Goal: Entertainment & Leisure: Browse casually

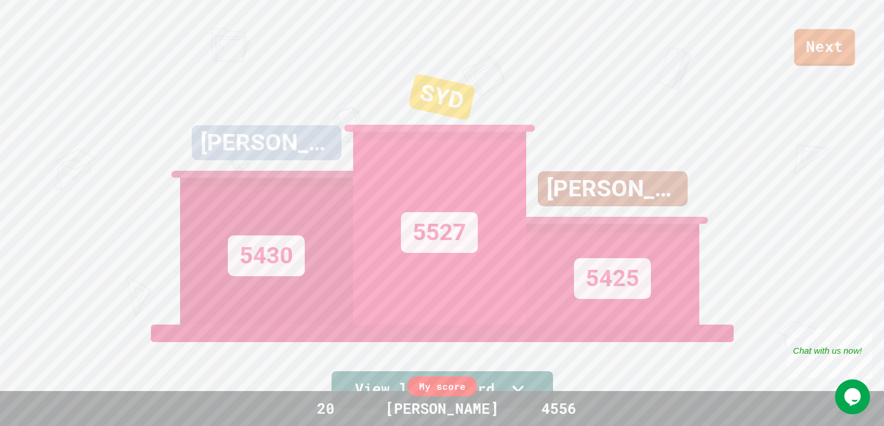
click at [817, 41] on link "Next" at bounding box center [824, 47] width 61 height 37
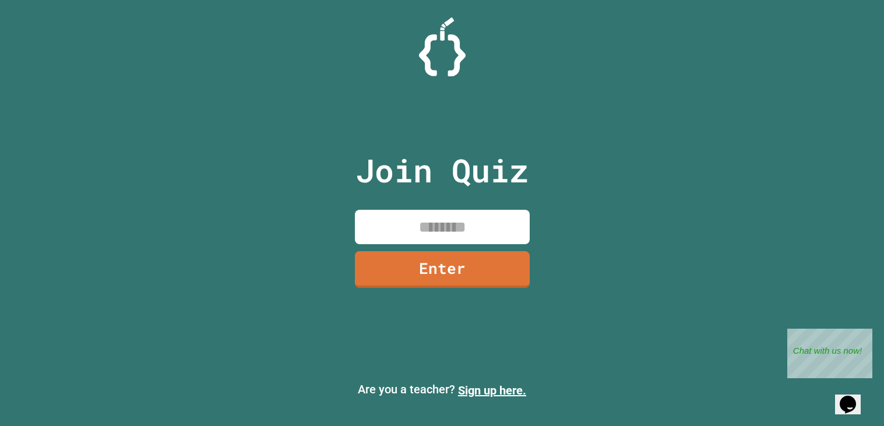
click at [397, 225] on input at bounding box center [442, 227] width 175 height 34
click at [404, 289] on div "Join Quiz ****** Enter" at bounding box center [442, 213] width 196 height 368
click at [415, 269] on link "Enter" at bounding box center [442, 268] width 178 height 38
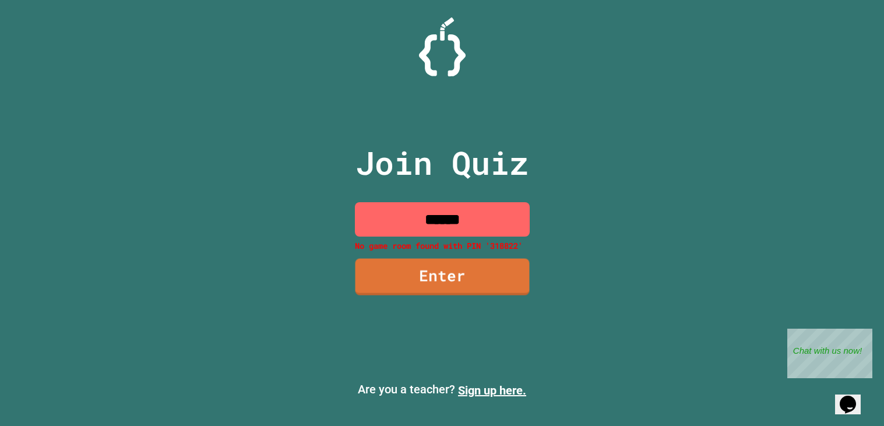
click at [424, 220] on input "******" at bounding box center [442, 219] width 175 height 34
click at [439, 224] on input "******" at bounding box center [442, 219] width 175 height 34
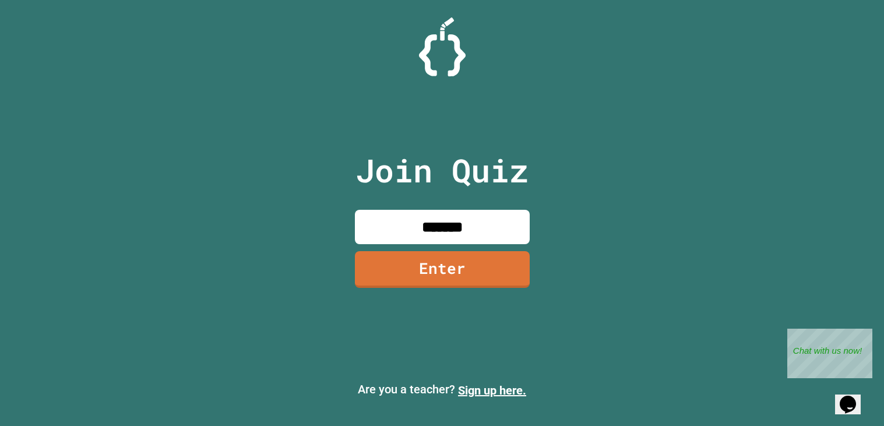
click at [490, 225] on input "*******" at bounding box center [442, 227] width 175 height 34
type input "********"
click at [413, 274] on link "Enter" at bounding box center [442, 268] width 174 height 38
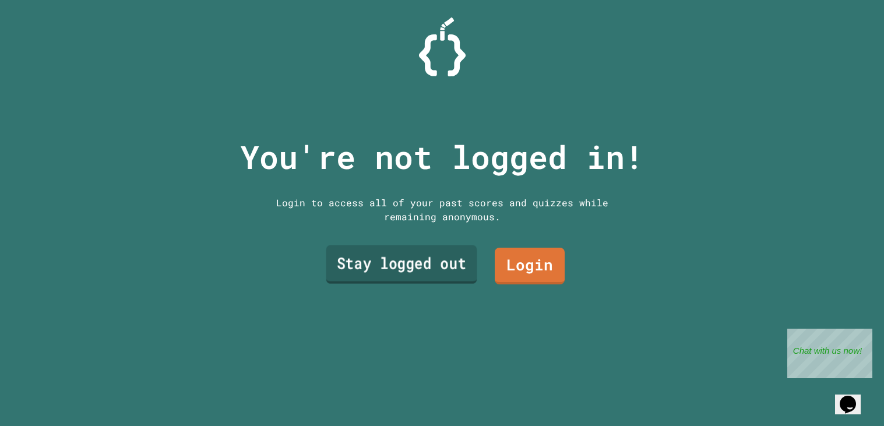
click at [422, 277] on link "Stay logged out" at bounding box center [401, 264] width 151 height 38
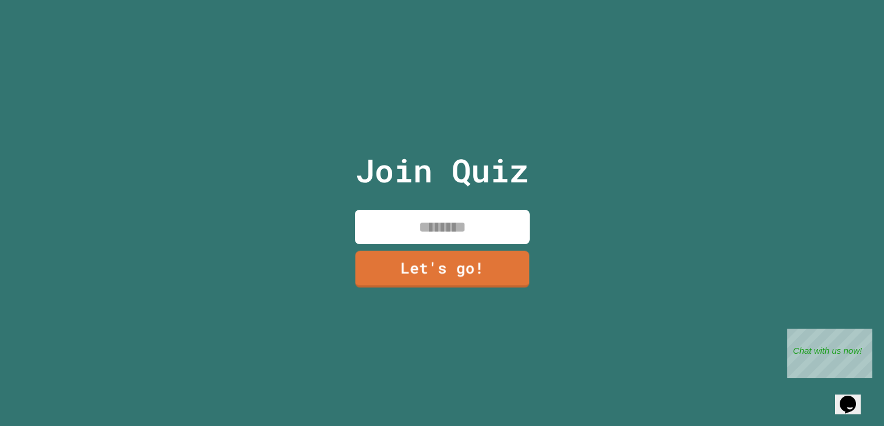
click at [390, 224] on input at bounding box center [442, 227] width 175 height 34
type input "****"
click at [446, 270] on link "Let's go!" at bounding box center [442, 268] width 176 height 38
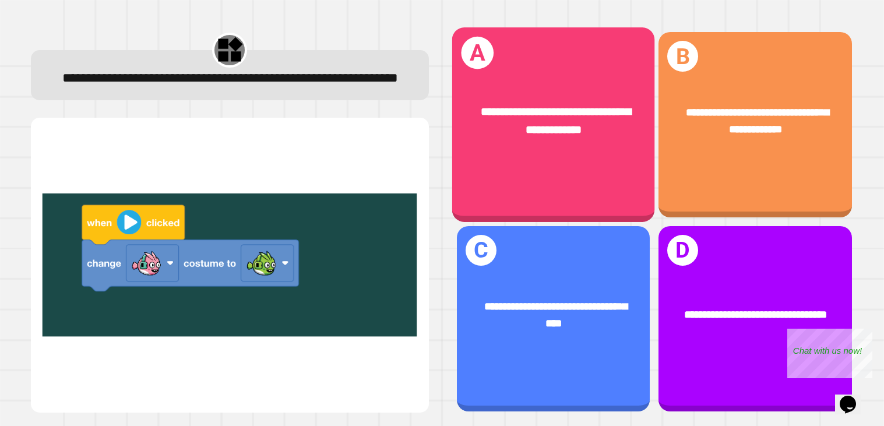
click at [508, 110] on span "**********" at bounding box center [556, 121] width 150 height 29
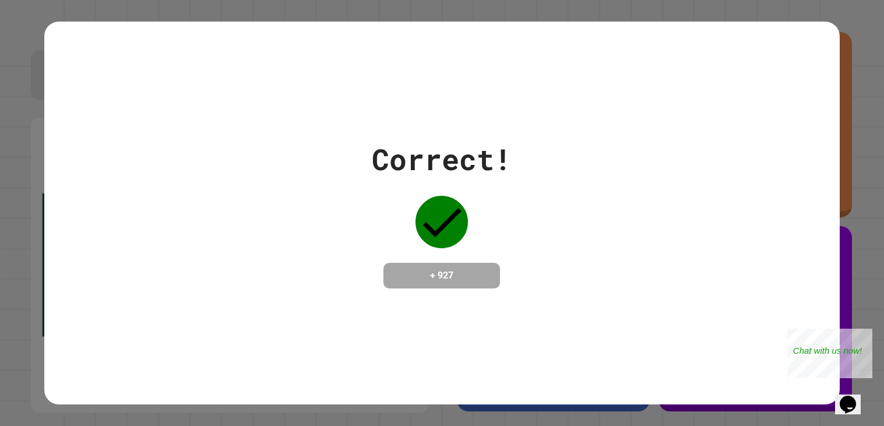
click at [508, 110] on div "Correct! + 927" at bounding box center [441, 213] width 795 height 383
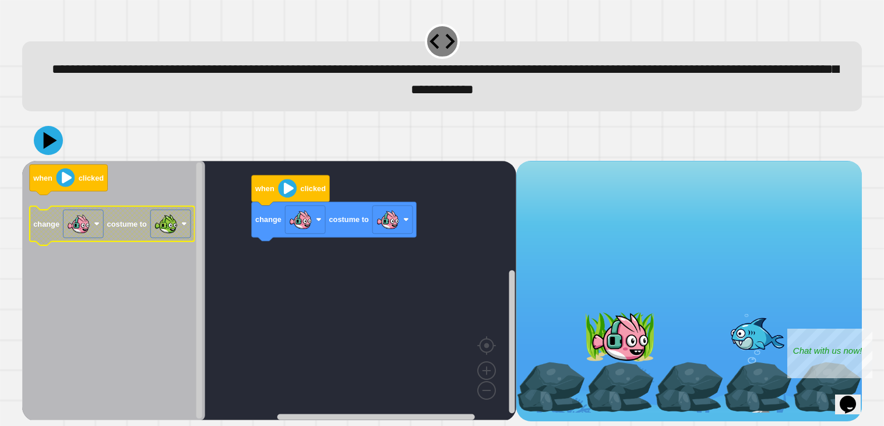
click at [159, 229] on g "change costume to" at bounding box center [112, 225] width 165 height 39
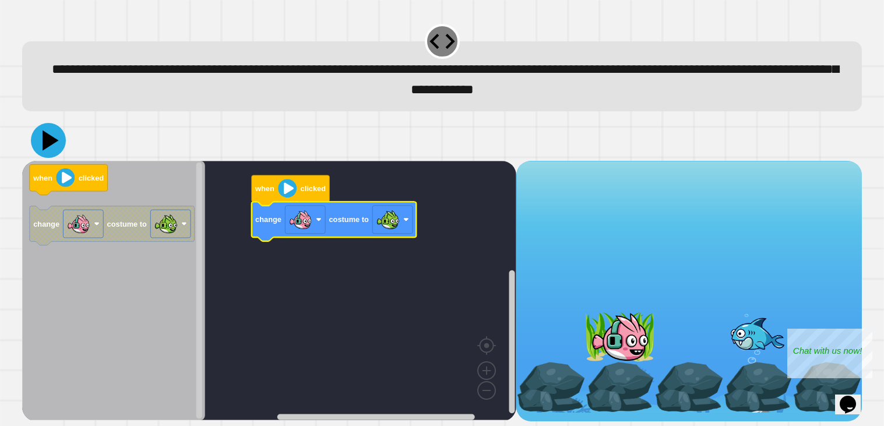
click at [44, 142] on icon at bounding box center [51, 140] width 16 height 20
click at [308, 218] on image "Blockly Workspace" at bounding box center [300, 219] width 23 height 23
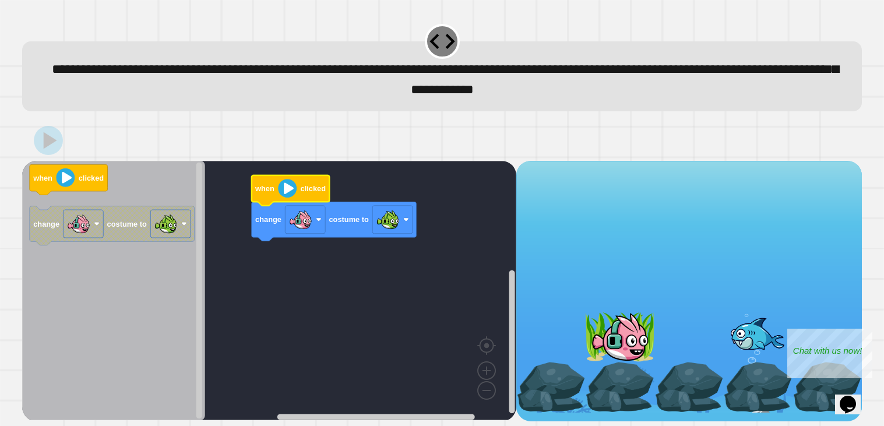
click at [296, 193] on image "Blockly Workspace" at bounding box center [287, 188] width 19 height 19
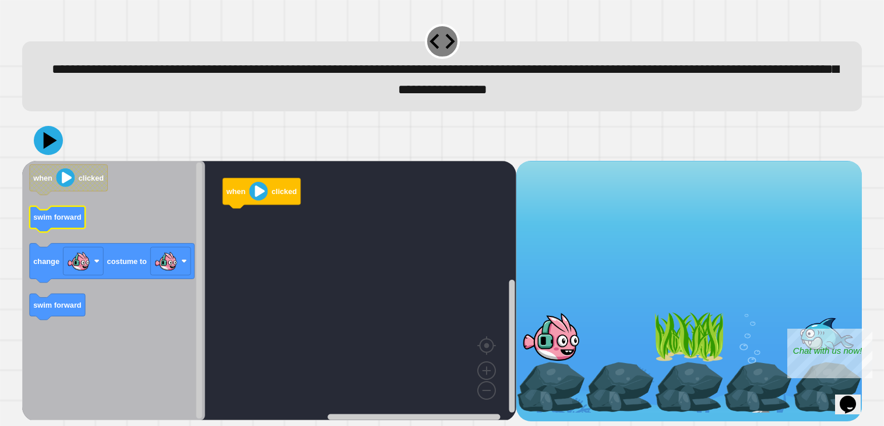
click at [31, 213] on icon "when clicked swim forward change costume to swim forward" at bounding box center [113, 290] width 183 height 259
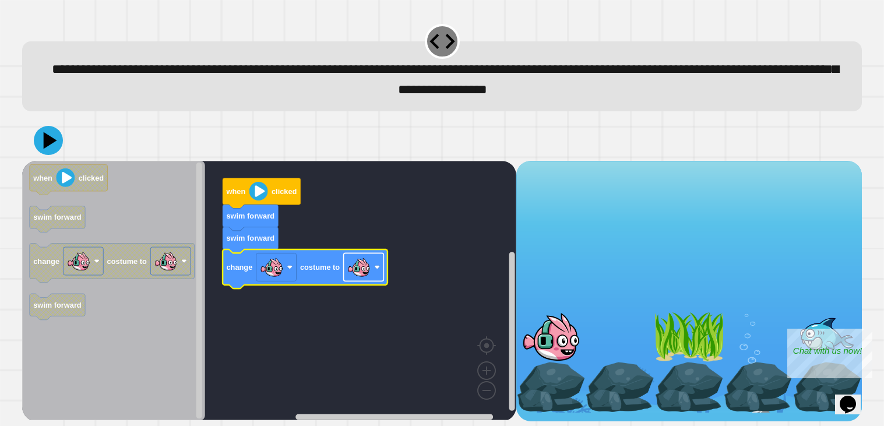
click at [368, 267] on image "Blockly Workspace" at bounding box center [358, 267] width 23 height 23
click at [259, 188] on image "Blockly Workspace" at bounding box center [258, 191] width 19 height 19
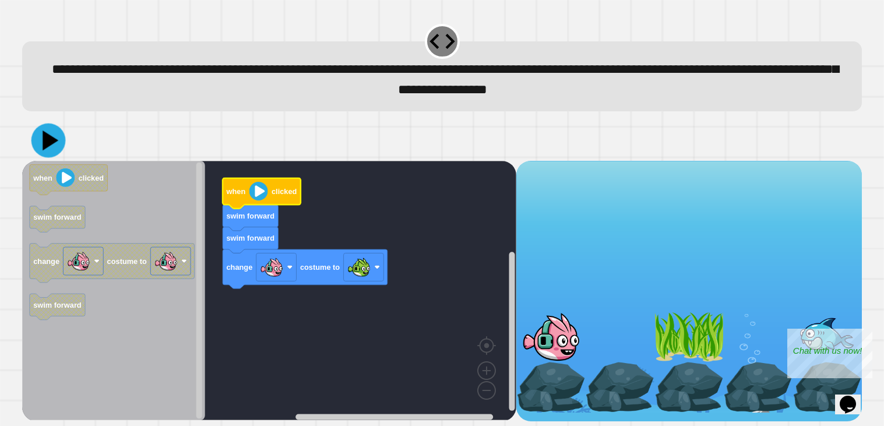
click at [43, 144] on icon at bounding box center [48, 140] width 34 height 34
click at [284, 210] on rect "Blockly Workspace" at bounding box center [269, 290] width 494 height 259
click at [257, 189] on image "Blockly Workspace" at bounding box center [258, 191] width 19 height 19
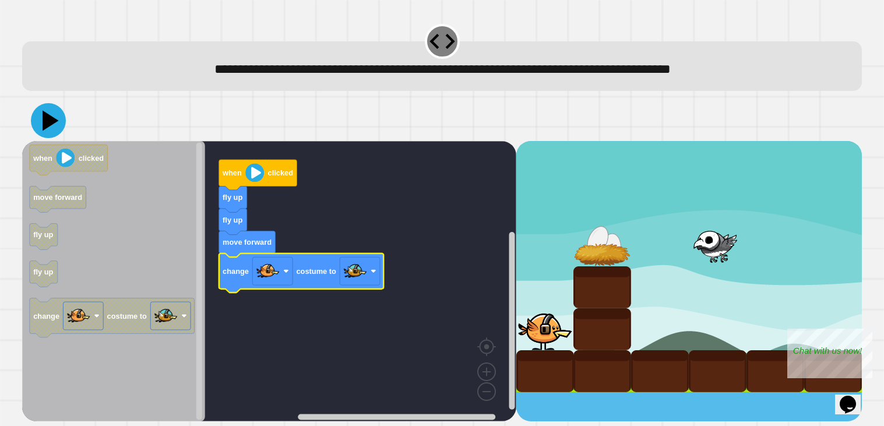
click at [52, 123] on icon at bounding box center [51, 120] width 16 height 20
click at [246, 172] on image "Blockly Workspace" at bounding box center [254, 172] width 19 height 19
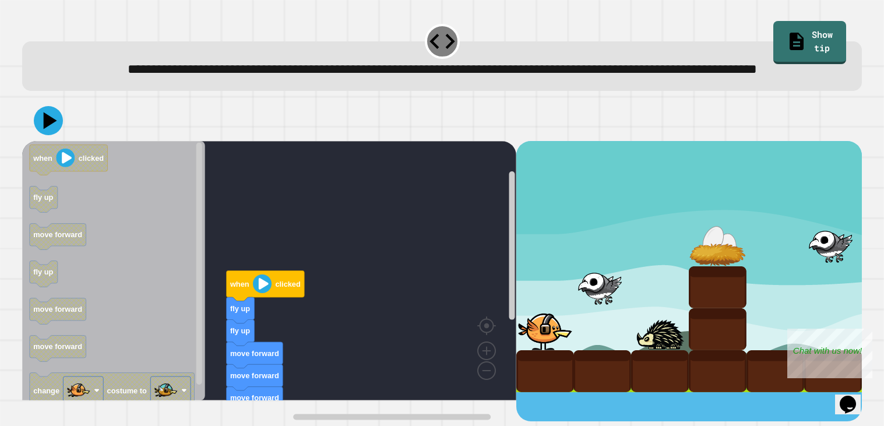
click at [263, 292] on image "Blockly Workspace" at bounding box center [262, 283] width 19 height 19
click at [47, 130] on icon at bounding box center [51, 120] width 16 height 20
click at [242, 288] on text "when" at bounding box center [239, 283] width 20 height 9
click at [256, 292] on image "Blockly Workspace" at bounding box center [262, 283] width 19 height 19
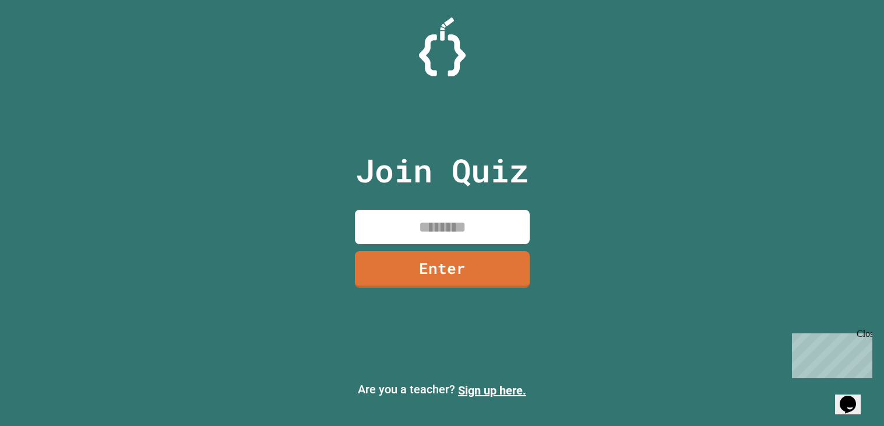
click at [514, 217] on input at bounding box center [442, 227] width 175 height 34
type input "********"
click at [488, 266] on link "Enter" at bounding box center [442, 268] width 176 height 37
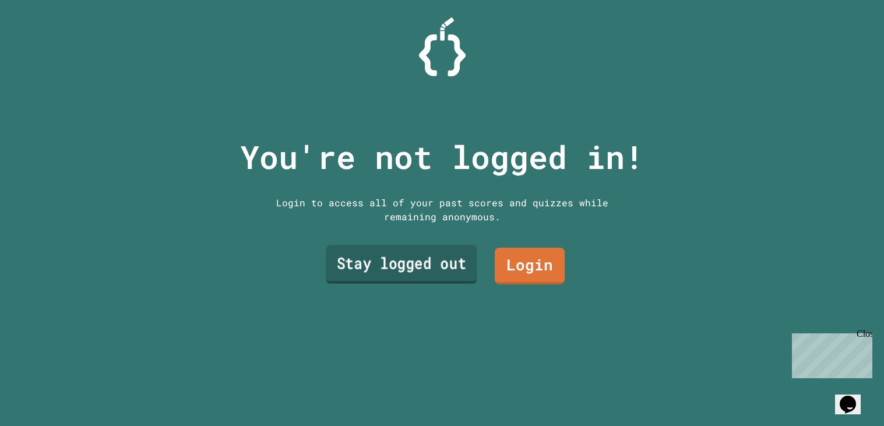
click at [436, 254] on link "Stay logged out" at bounding box center [401, 264] width 151 height 38
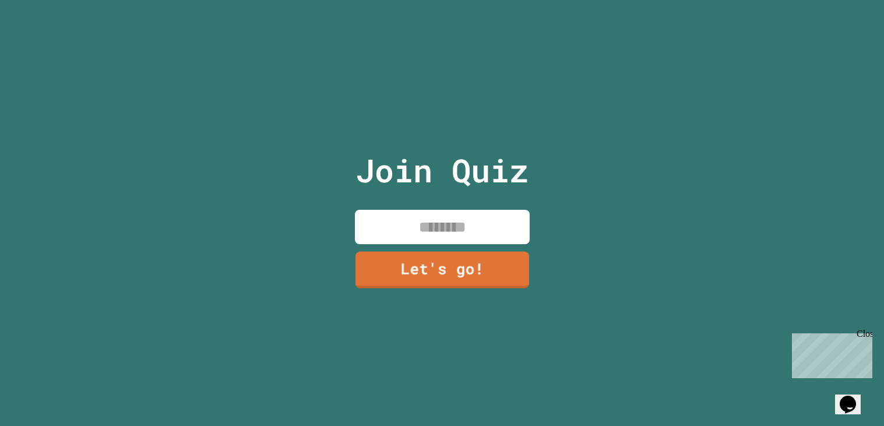
click at [405, 234] on input at bounding box center [442, 227] width 175 height 34
type input "****"
click at [436, 224] on input "****" at bounding box center [442, 227] width 175 height 34
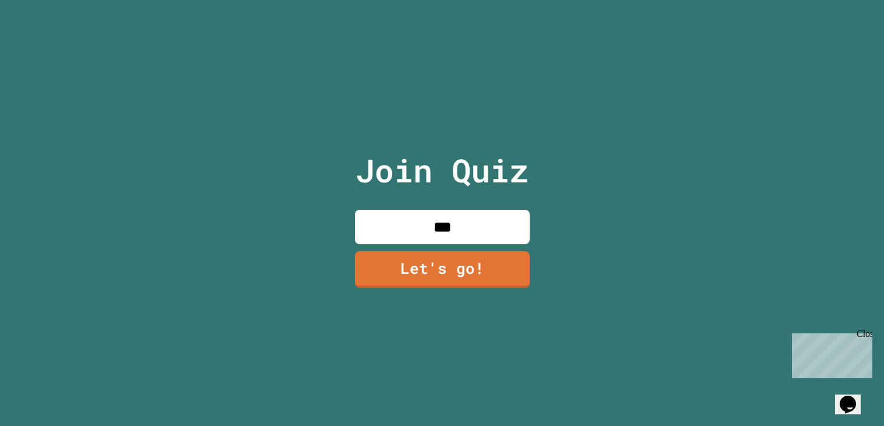
type input "****"
click at [407, 266] on link "Let's go!" at bounding box center [441, 268] width 169 height 38
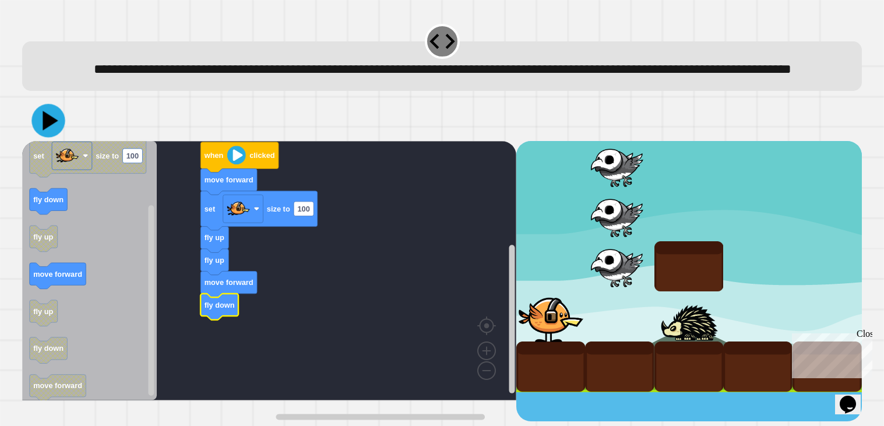
click at [47, 132] on icon at bounding box center [47, 120] width 33 height 33
click at [280, 197] on rect "Blockly Workspace" at bounding box center [269, 270] width 494 height 259
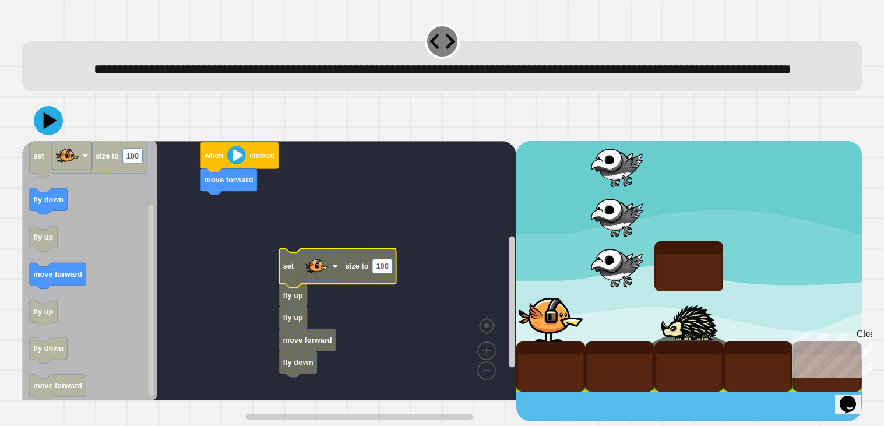
click at [379, 270] on text "100" at bounding box center [382, 266] width 12 height 9
type input "***"
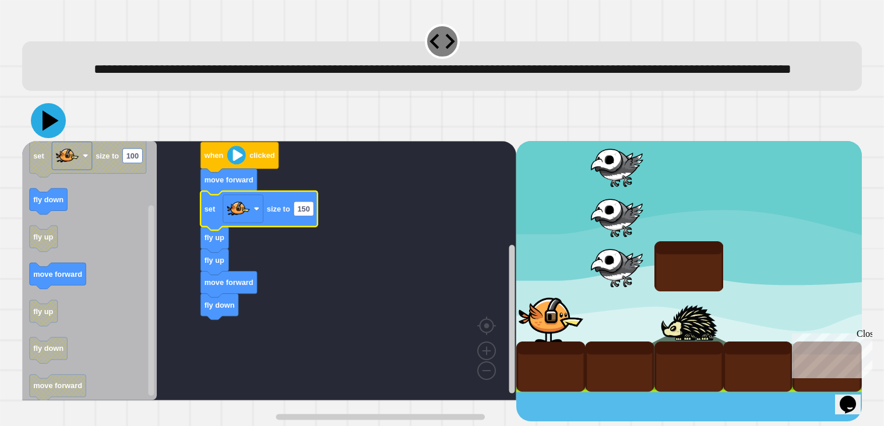
click at [48, 130] on icon at bounding box center [51, 120] width 16 height 20
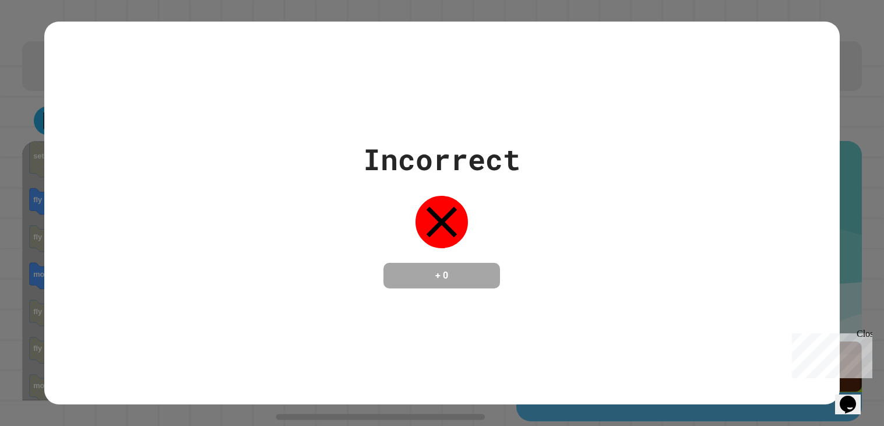
click at [210, 300] on div "Incorrect + 0" at bounding box center [441, 213] width 795 height 383
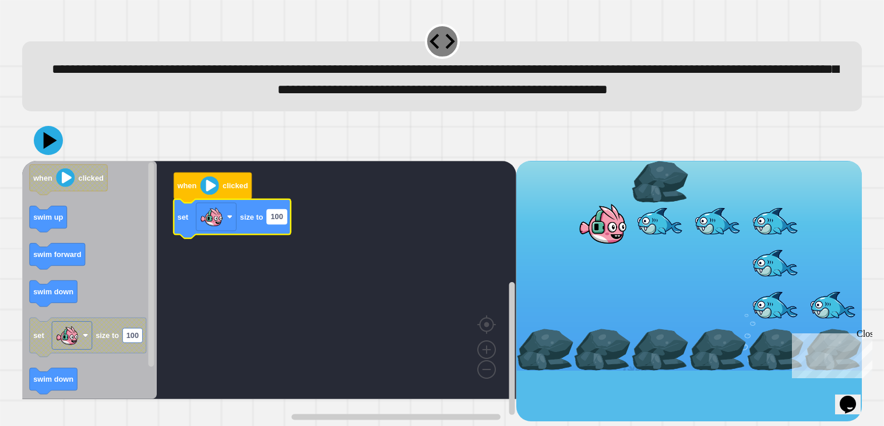
click at [270, 221] on text "100" at bounding box center [276, 217] width 12 height 9
type input "***"
click at [49, 222] on text "swim up" at bounding box center [48, 217] width 30 height 9
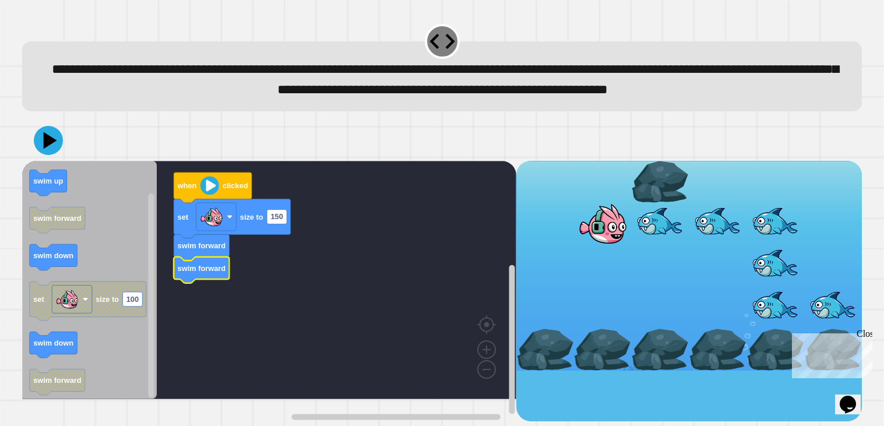
click at [863, 337] on div "Close" at bounding box center [863, 336] width 15 height 15
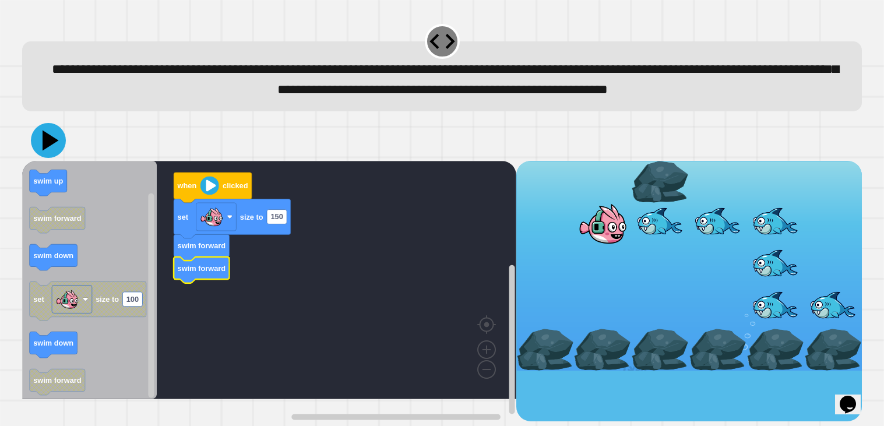
click at [51, 151] on icon at bounding box center [51, 140] width 16 height 20
click at [216, 195] on image "Blockly Workspace" at bounding box center [209, 185] width 19 height 19
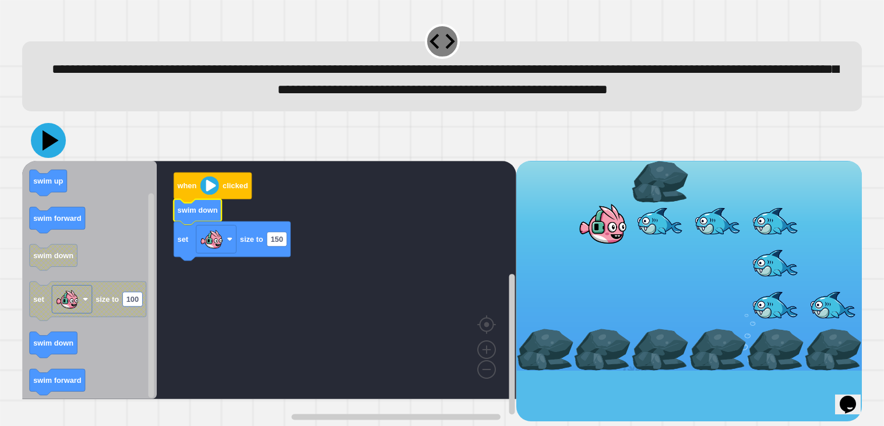
click at [46, 151] on icon at bounding box center [51, 140] width 16 height 20
click at [218, 203] on icon "Blockly Workspace" at bounding box center [213, 187] width 78 height 30
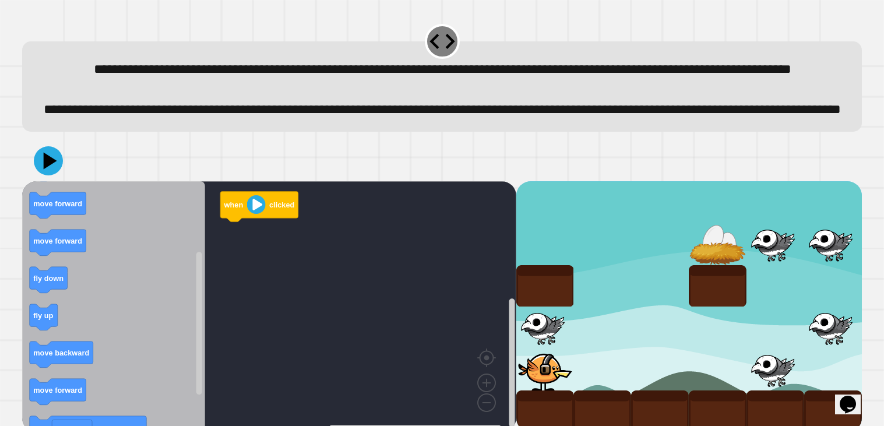
scroll to position [54, 0]
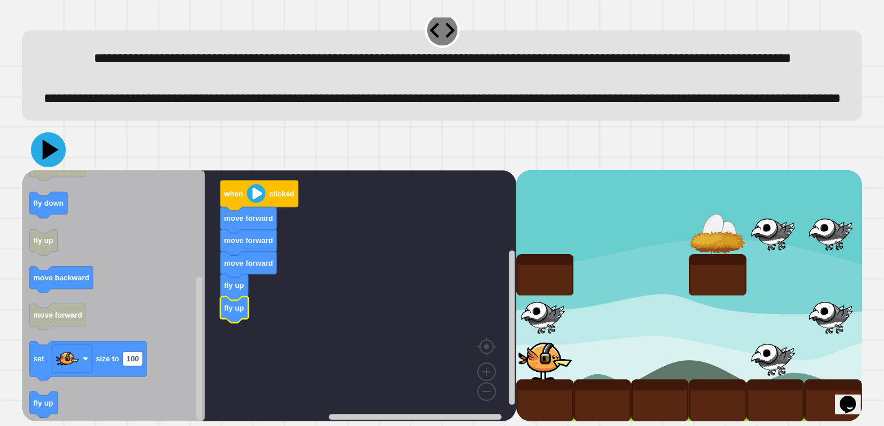
click at [46, 148] on icon at bounding box center [51, 149] width 16 height 20
click at [242, 196] on text "when" at bounding box center [233, 193] width 20 height 9
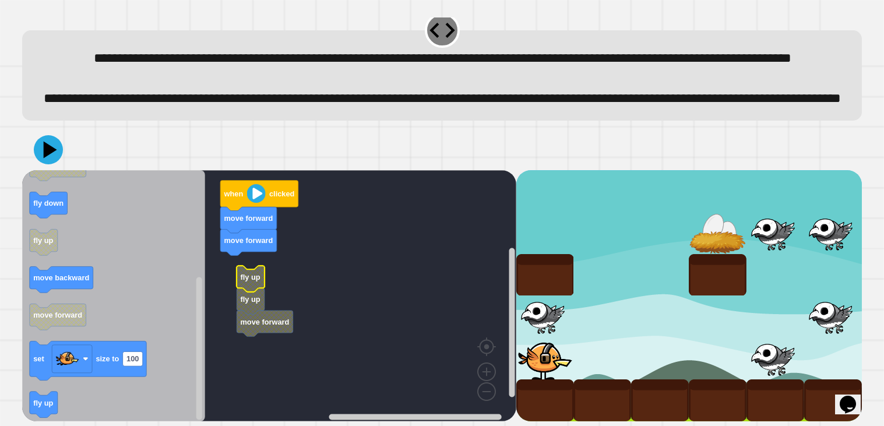
click at [242, 271] on g "when clicked move forward move forward fly up fly up move forward" at bounding box center [277, 295] width 511 height 251
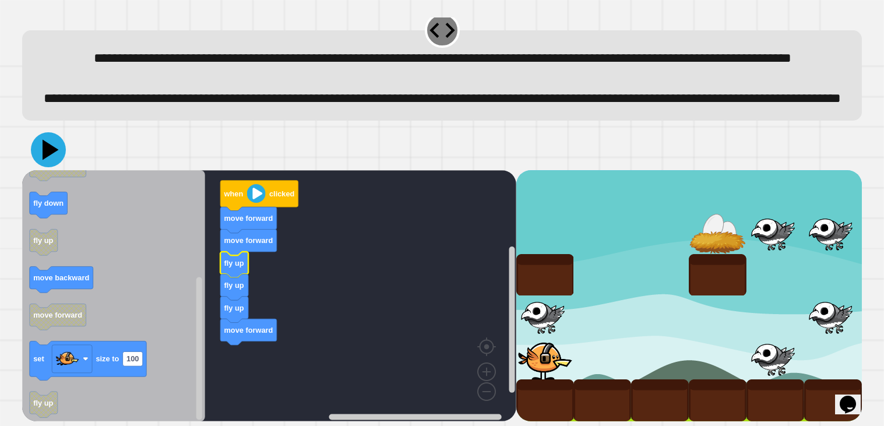
click at [43, 155] on icon at bounding box center [48, 149] width 35 height 35
click at [247, 226] on icon "Blockly Workspace" at bounding box center [248, 220] width 56 height 26
click at [241, 198] on text "when" at bounding box center [233, 193] width 20 height 9
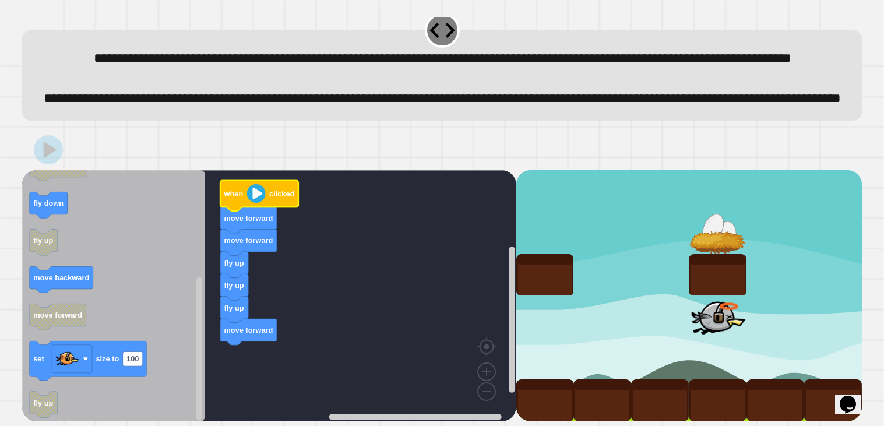
click at [241, 198] on text "when" at bounding box center [233, 193] width 20 height 9
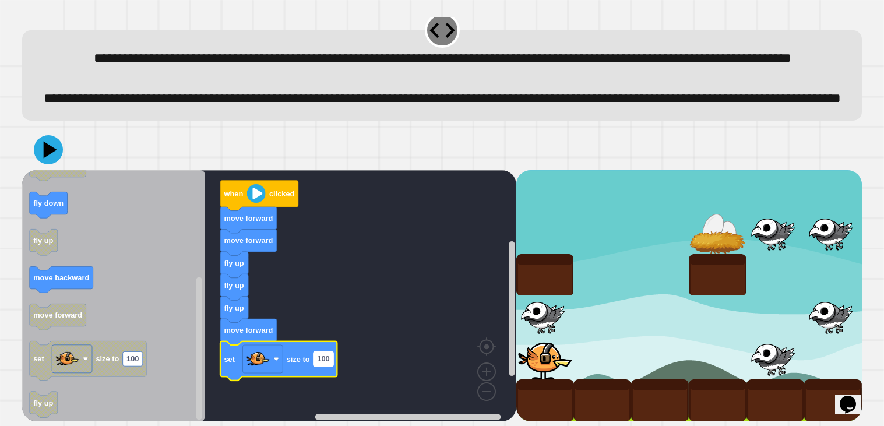
click at [330, 353] on rect "Blockly Workspace" at bounding box center [323, 358] width 20 height 15
type input "***"
click at [48, 151] on icon at bounding box center [51, 149] width 16 height 20
click at [301, 274] on rect "Blockly Workspace" at bounding box center [269, 295] width 494 height 251
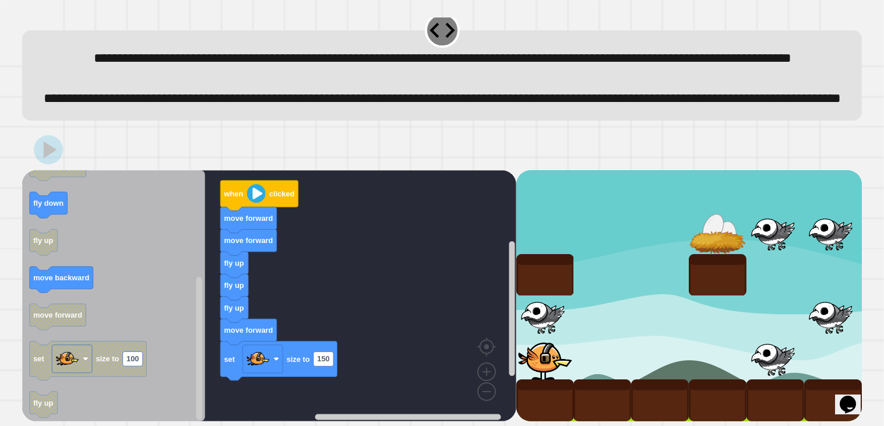
click at [248, 200] on image "Blockly Workspace" at bounding box center [256, 193] width 19 height 19
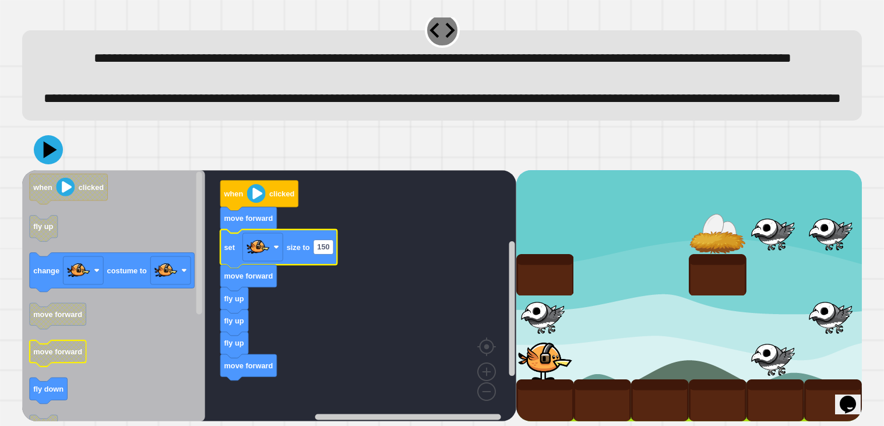
click at [75, 354] on text "move forward" at bounding box center [57, 351] width 49 height 9
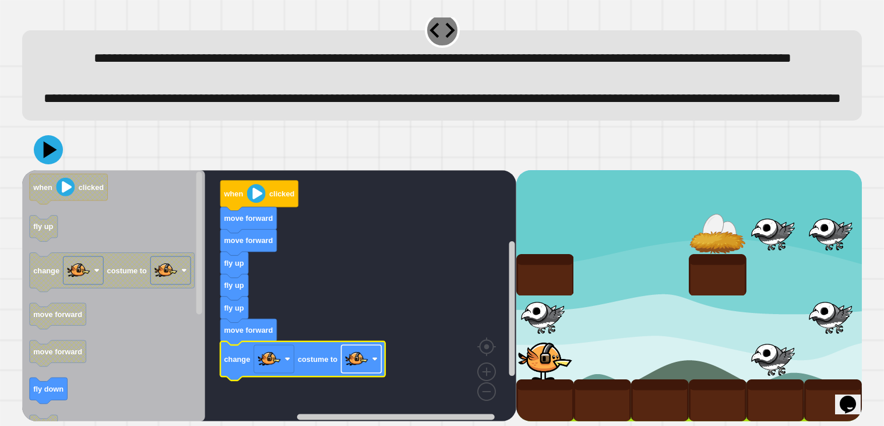
click at [372, 365] on rect "Blockly Workspace" at bounding box center [361, 359] width 40 height 28
click at [37, 147] on icon at bounding box center [48, 149] width 35 height 35
click at [258, 203] on image "Blockly Workspace" at bounding box center [256, 193] width 19 height 19
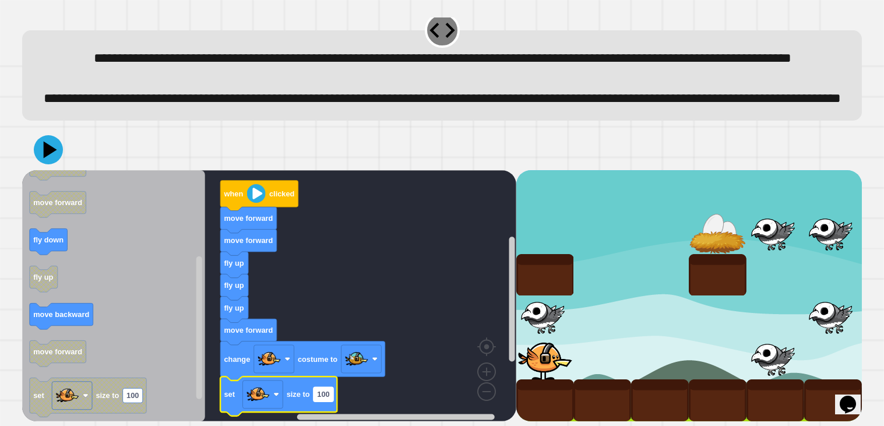
click at [329, 394] on text "100" at bounding box center [323, 394] width 12 height 9
type input "**"
click at [47, 161] on icon at bounding box center [48, 149] width 35 height 35
click at [308, 315] on rect "Blockly Workspace" at bounding box center [269, 295] width 494 height 251
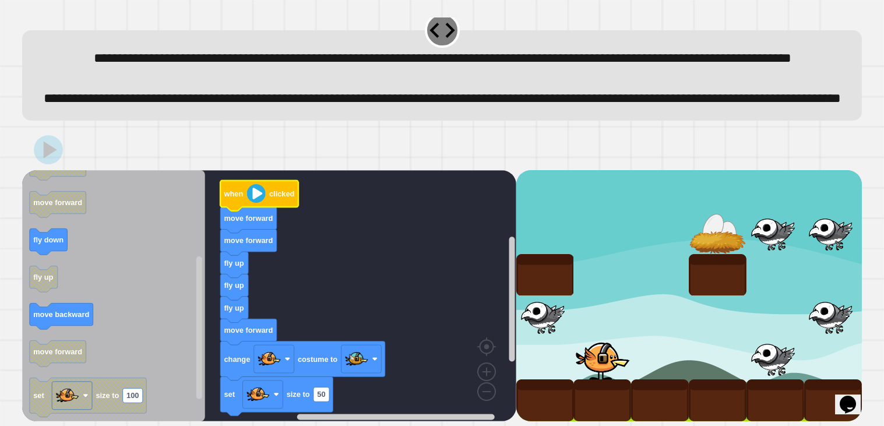
click at [255, 204] on icon "Blockly Workspace" at bounding box center [259, 195] width 78 height 30
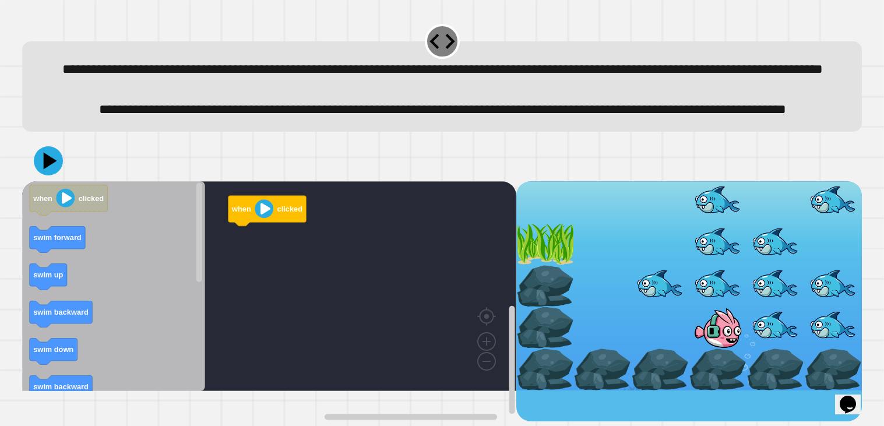
scroll to position [13, 0]
click at [96, 120] on div "**********" at bounding box center [442, 110] width 804 height 20
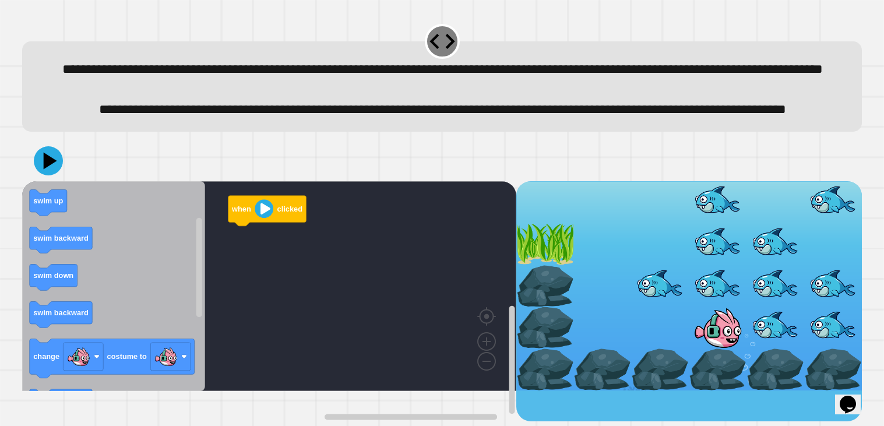
click at [150, 335] on icon "Blockly Workspace" at bounding box center [113, 286] width 183 height 210
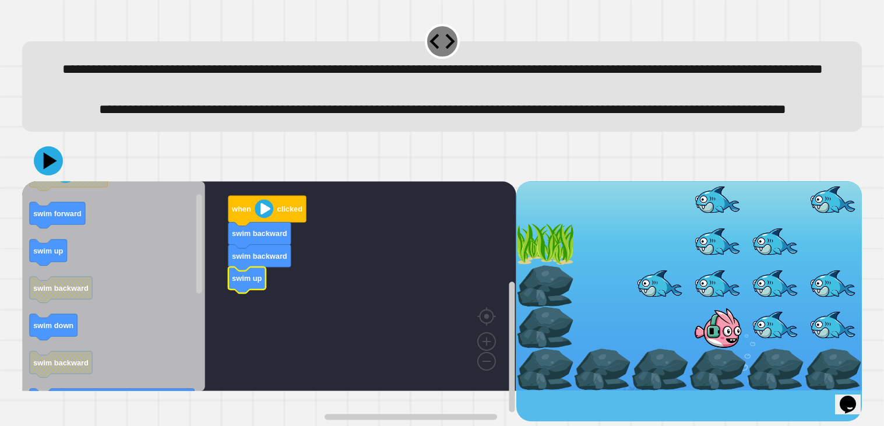
click at [133, 364] on icon "Blockly Workspace" at bounding box center [113, 286] width 183 height 210
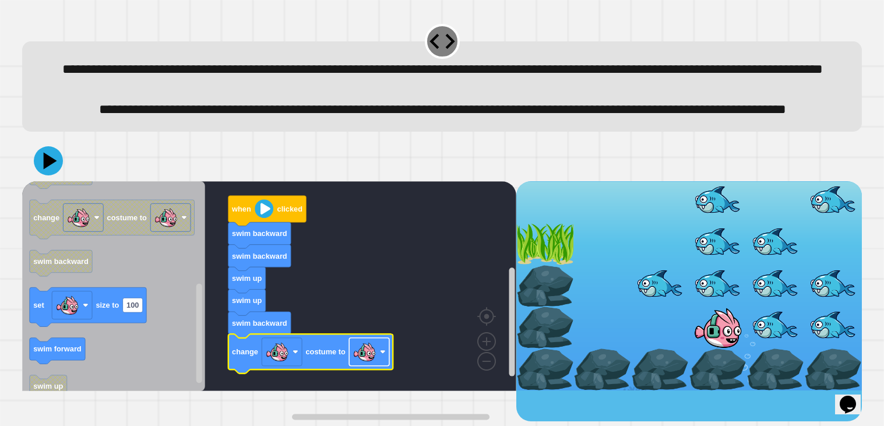
click at [363, 363] on image "Blockly Workspace" at bounding box center [363, 351] width 23 height 23
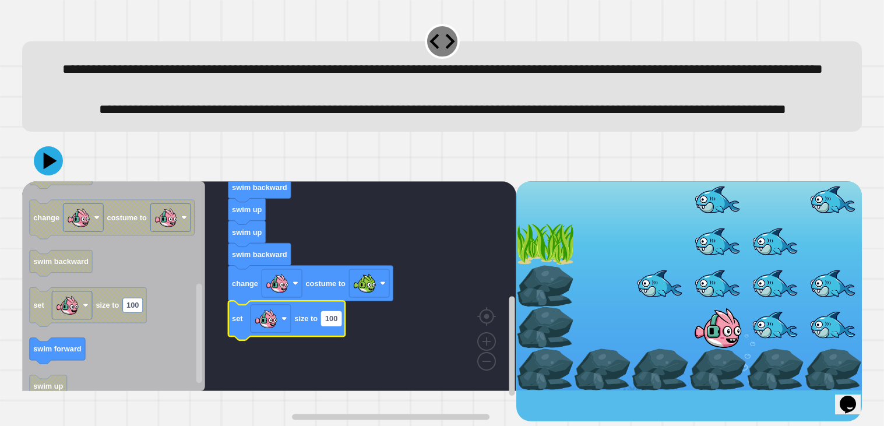
click at [326, 323] on text "100" at bounding box center [331, 318] width 12 height 9
type input "**"
click at [31, 181] on div at bounding box center [441, 160] width 839 height 41
click at [41, 177] on icon at bounding box center [48, 160] width 33 height 33
click at [293, 246] on rect "Blockly Workspace" at bounding box center [269, 286] width 494 height 210
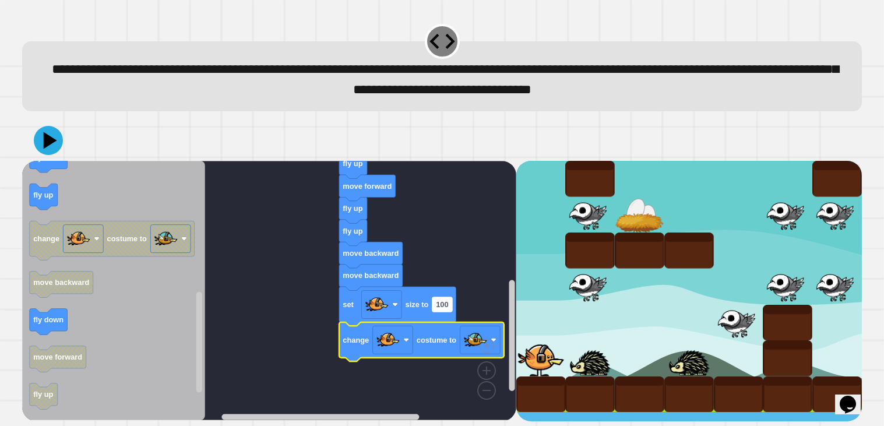
click at [440, 306] on text "100" at bounding box center [442, 304] width 12 height 9
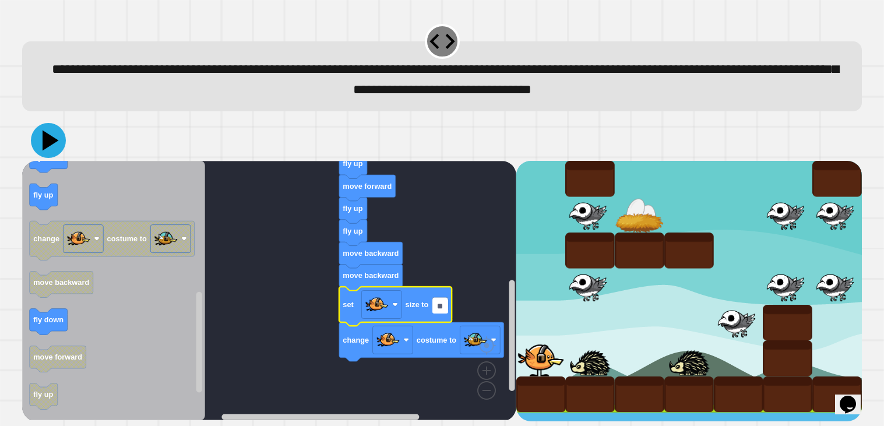
type input "**"
click at [46, 150] on icon at bounding box center [48, 140] width 35 height 35
click at [268, 228] on rect "Blockly Workspace" at bounding box center [269, 290] width 494 height 259
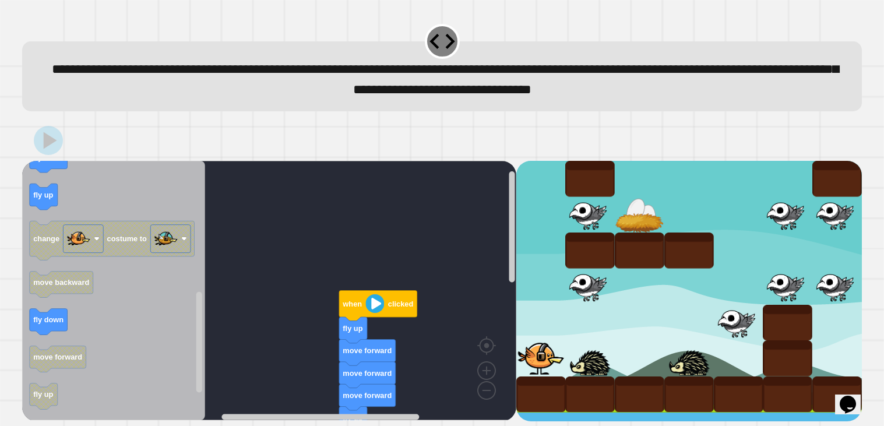
click at [379, 300] on image "Blockly Workspace" at bounding box center [374, 303] width 19 height 19
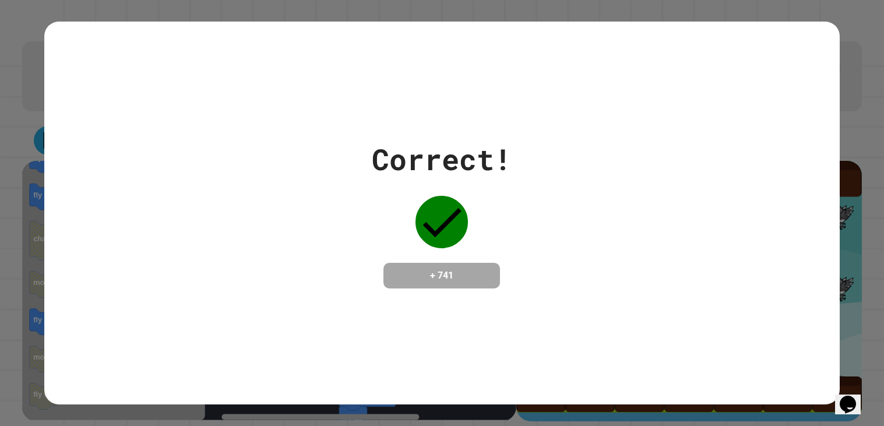
click at [379, 300] on div "Correct! + 741" at bounding box center [441, 213] width 795 height 383
